Goal: Task Accomplishment & Management: Manage account settings

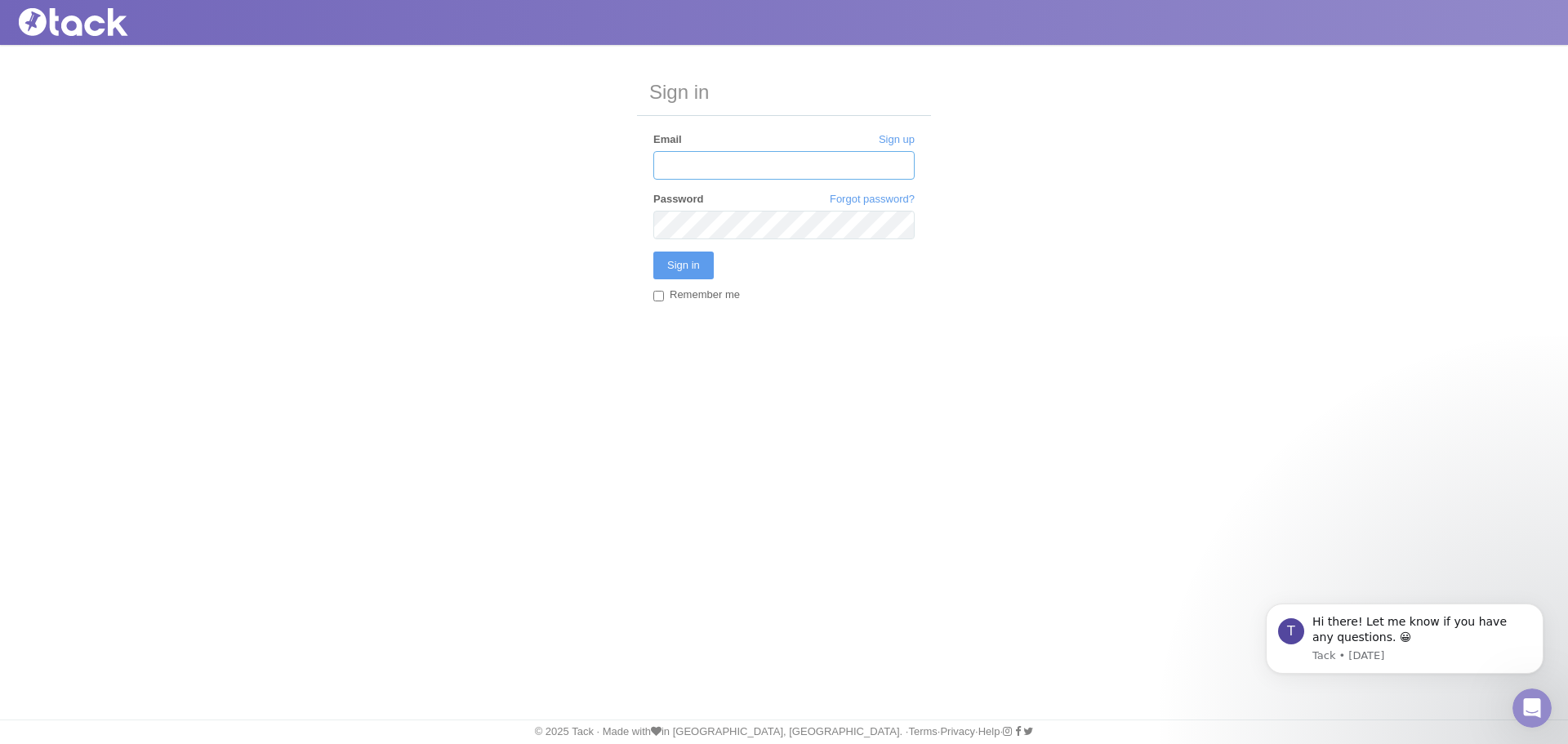
type input "[EMAIL_ADDRESS][DOMAIN_NAME]"
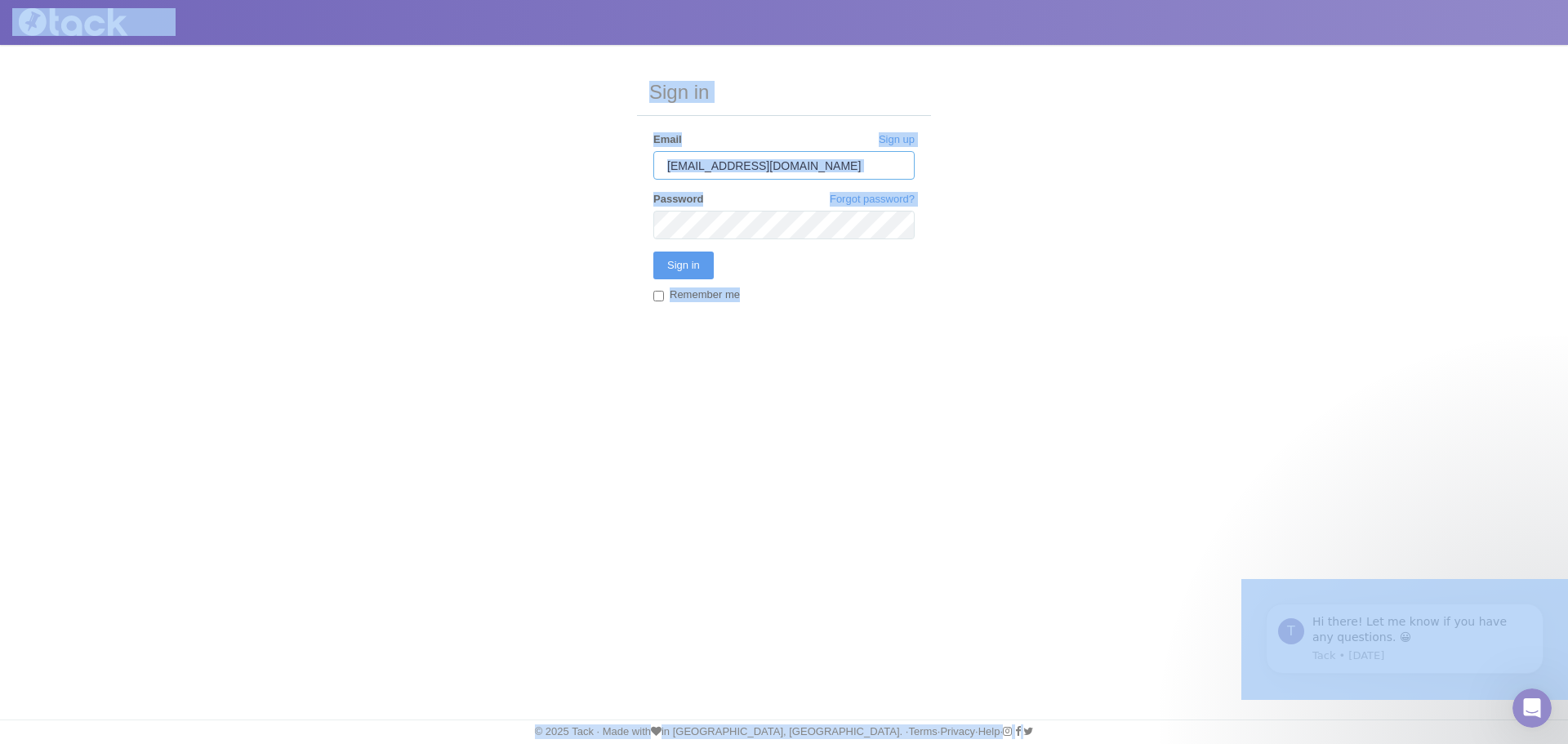
click at [847, 170] on input "[EMAIL_ADDRESS][DOMAIN_NAME]" at bounding box center [784, 165] width 261 height 28
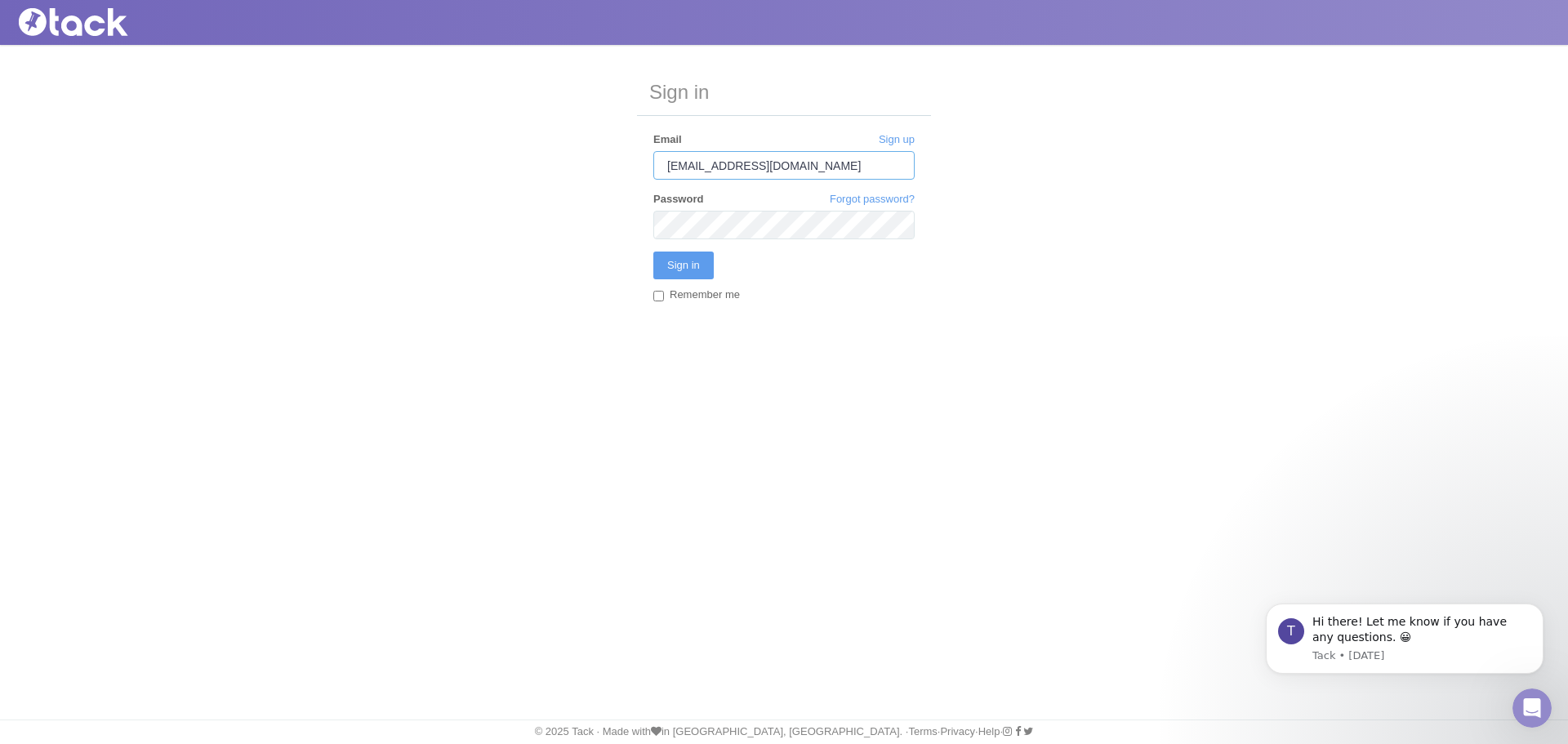
click at [847, 170] on input "[EMAIL_ADDRESS][DOMAIN_NAME]" at bounding box center [784, 165] width 261 height 28
click at [686, 266] on input "Sign in" at bounding box center [683, 264] width 60 height 27
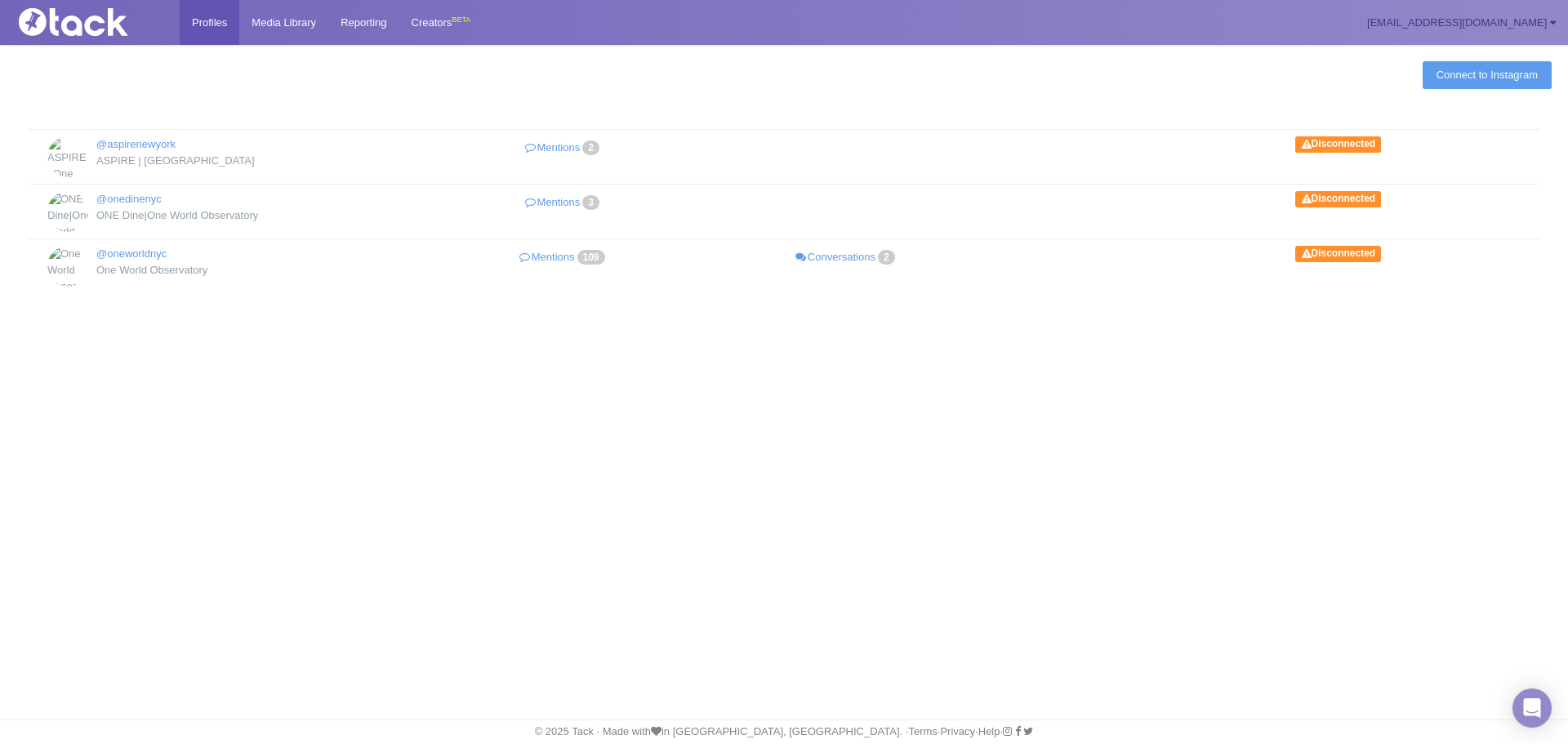
click at [1492, 24] on link "[EMAIL_ADDRESS][DOMAIN_NAME]" at bounding box center [1461, 23] width 213 height 45
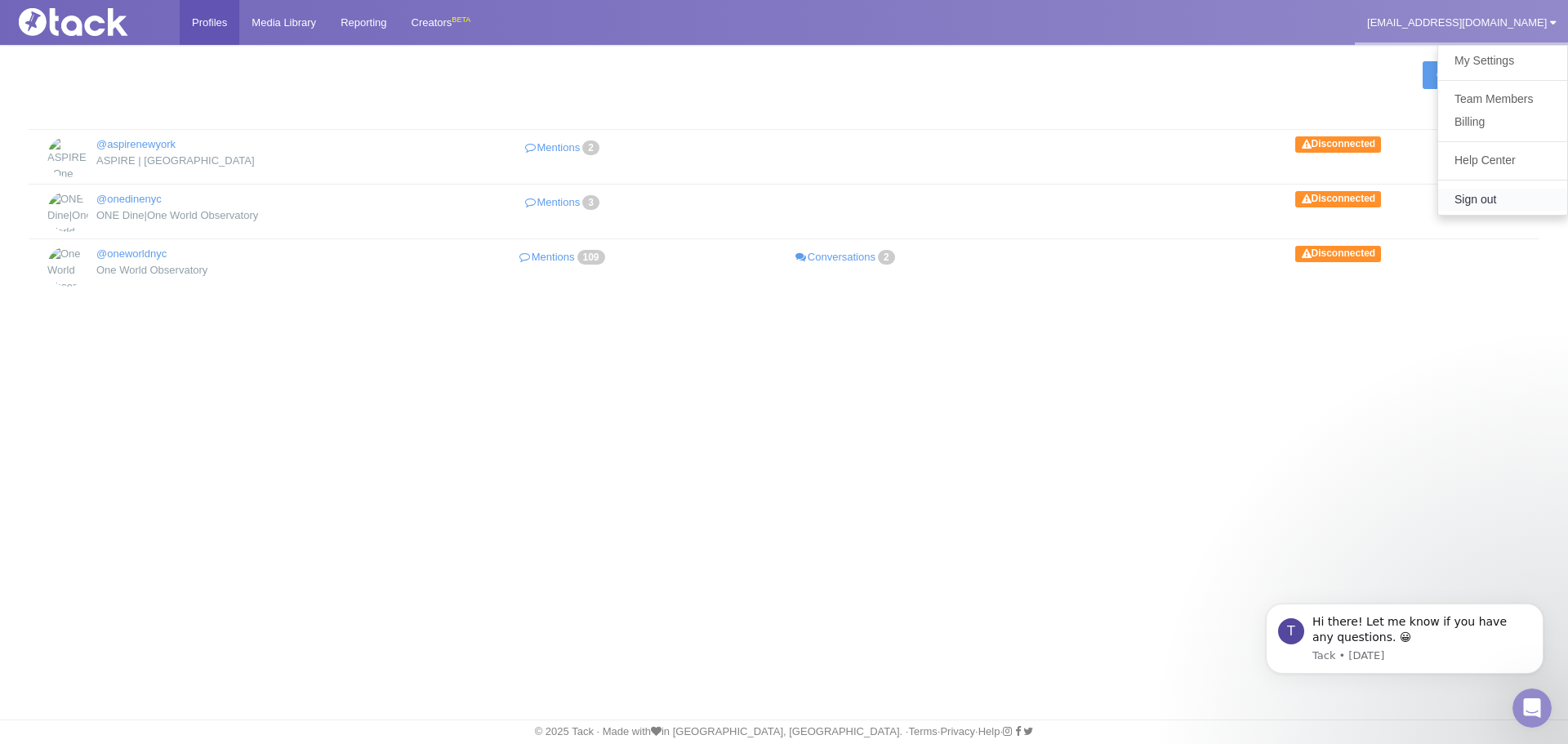
click at [1503, 196] on link "Sign out" at bounding box center [1502, 199] width 129 height 22
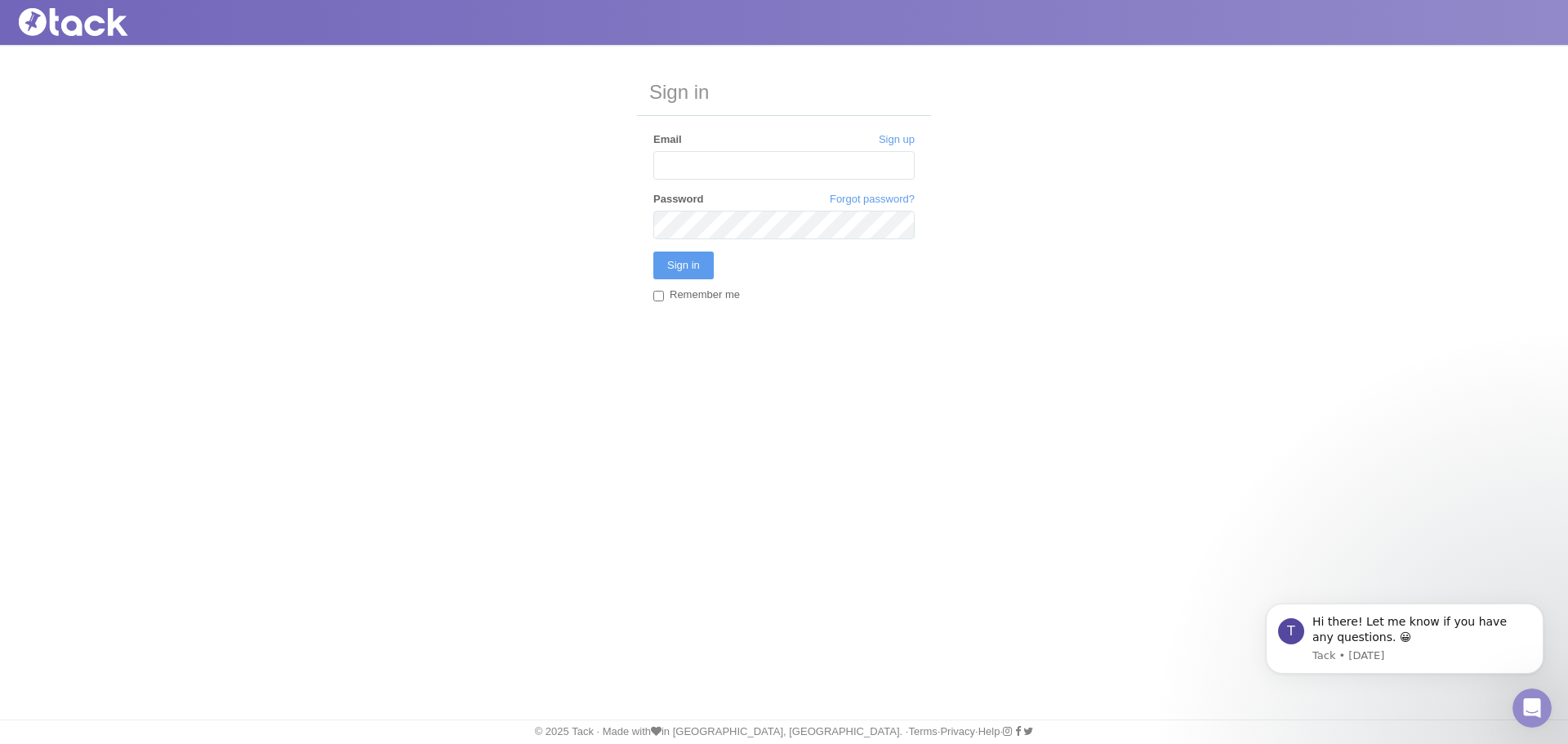
type input "[EMAIL_ADDRESS][DOMAIN_NAME]"
click at [899, 166] on input "[EMAIL_ADDRESS][DOMAIN_NAME]" at bounding box center [784, 165] width 261 height 28
